Goal: Find specific page/section: Find specific page/section

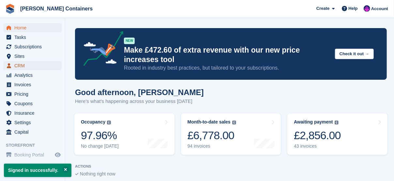
click at [25, 66] on span "CRM" at bounding box center [33, 65] width 39 height 9
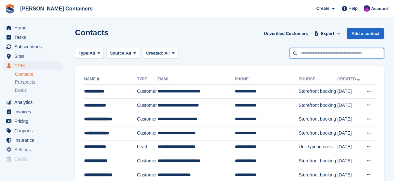
click at [319, 54] on input "text" at bounding box center [337, 53] width 95 height 11
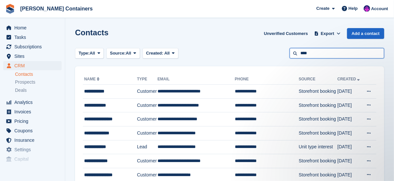
type input "****"
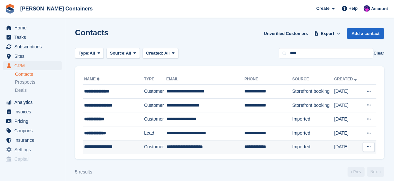
click at [114, 148] on div "**********" at bounding box center [110, 146] width 53 height 7
